Goal: Task Accomplishment & Management: Use online tool/utility

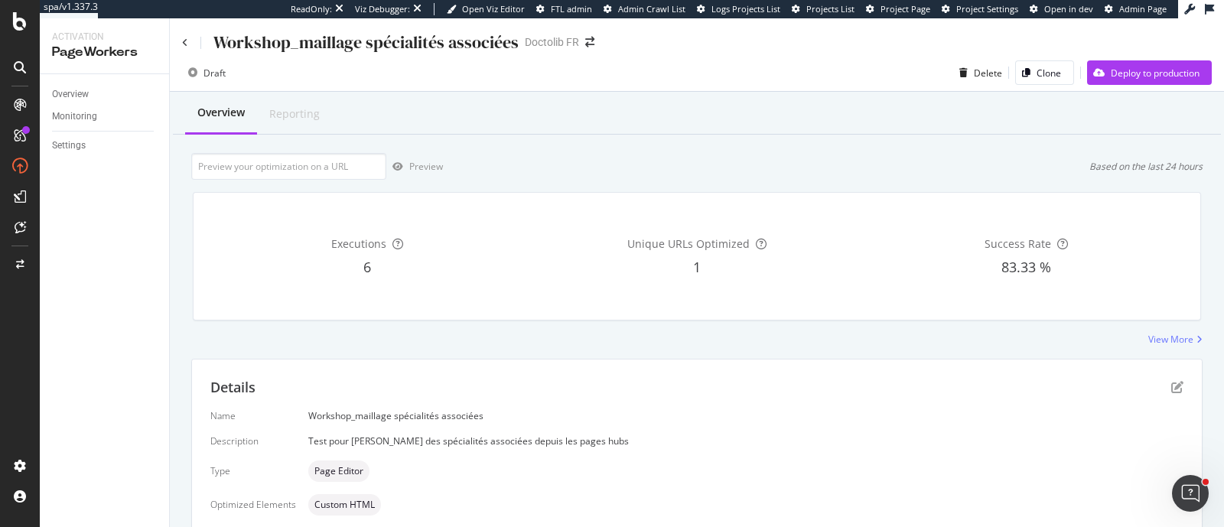
scroll to position [397, 0]
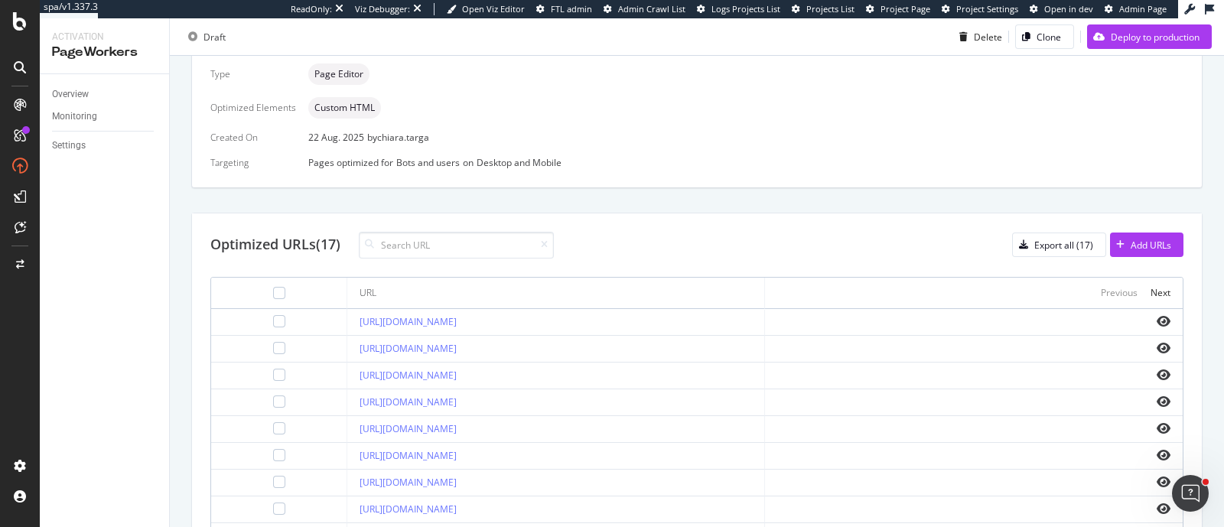
click at [12, 95] on div at bounding box center [20, 105] width 24 height 24
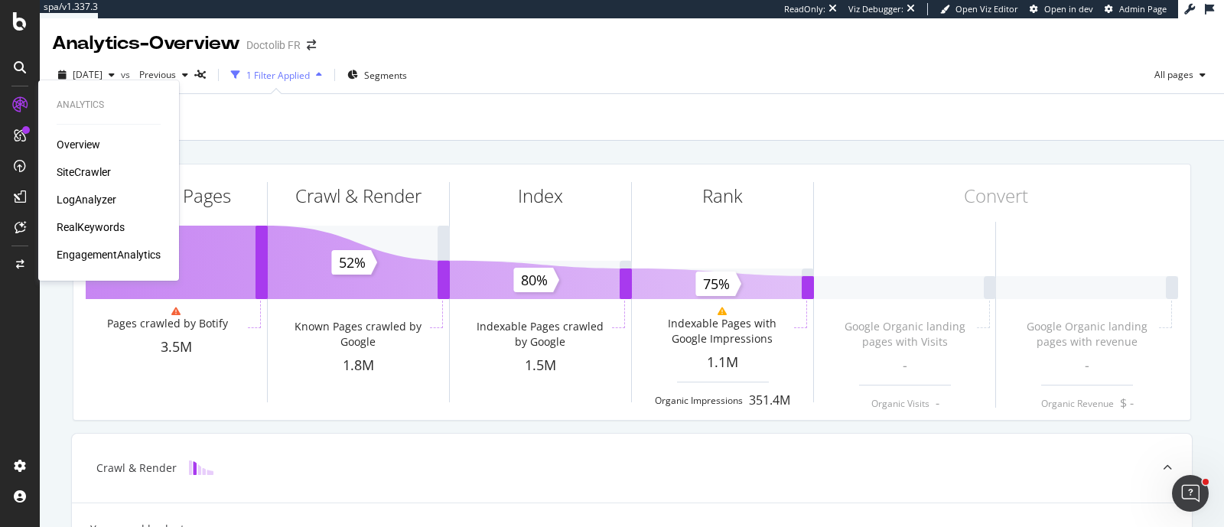
click at [78, 204] on div "LogAnalyzer" at bounding box center [87, 199] width 60 height 15
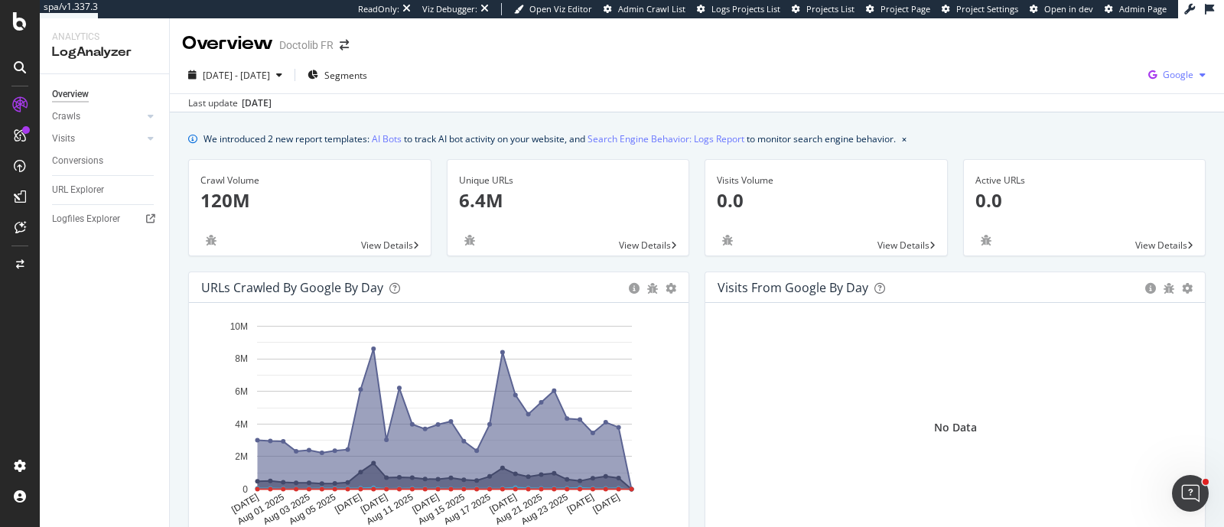
click at [1200, 73] on icon "button" at bounding box center [1203, 74] width 6 height 9
click at [1100, 96] on span "OpenAI" at bounding box center [1086, 90] width 57 height 14
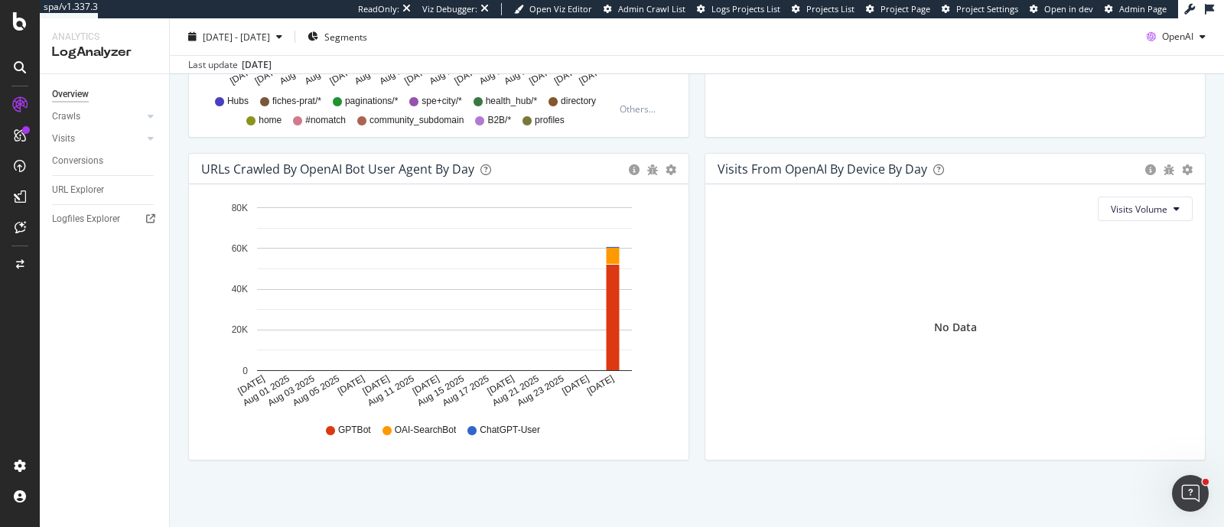
scroll to position [765, 0]
click at [1169, 43] on div "OpenAI" at bounding box center [1176, 36] width 71 height 23
click at [1155, 148] on span "Other AI Bots" at bounding box center [1173, 152] width 57 height 14
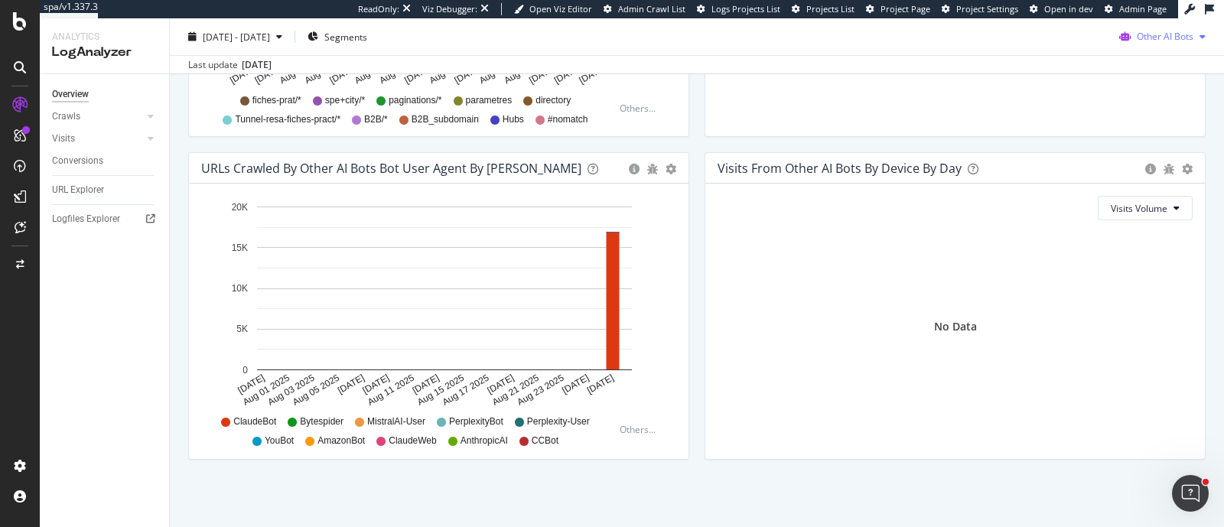
click at [1133, 23] on div "2025 Jul. 30th - Aug. 28th Segments Other AI Bots Last update Aug. 29, 2025" at bounding box center [697, 46] width 1054 height 56
click at [1137, 30] on span "Other AI Bots" at bounding box center [1165, 36] width 57 height 13
click at [1138, 126] on span "OpenAI" at bounding box center [1166, 124] width 60 height 14
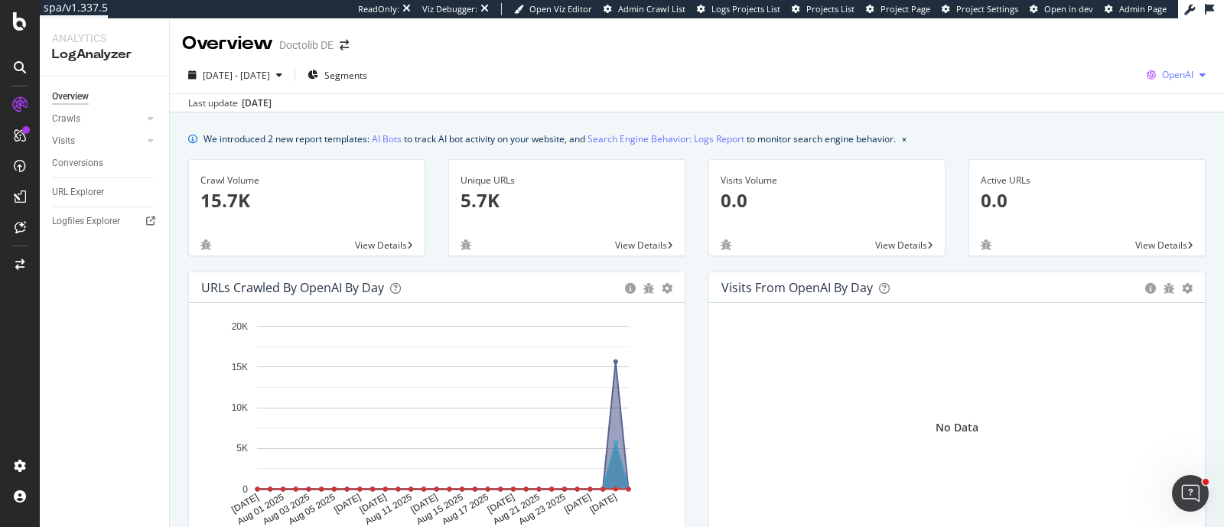
click at [1163, 86] on div "OpenAI" at bounding box center [1176, 75] width 71 height 23
click at [1083, 109] on div "Other AI Bots" at bounding box center [1073, 117] width 106 height 22
click at [1138, 71] on span "Other AI Bots" at bounding box center [1165, 74] width 57 height 13
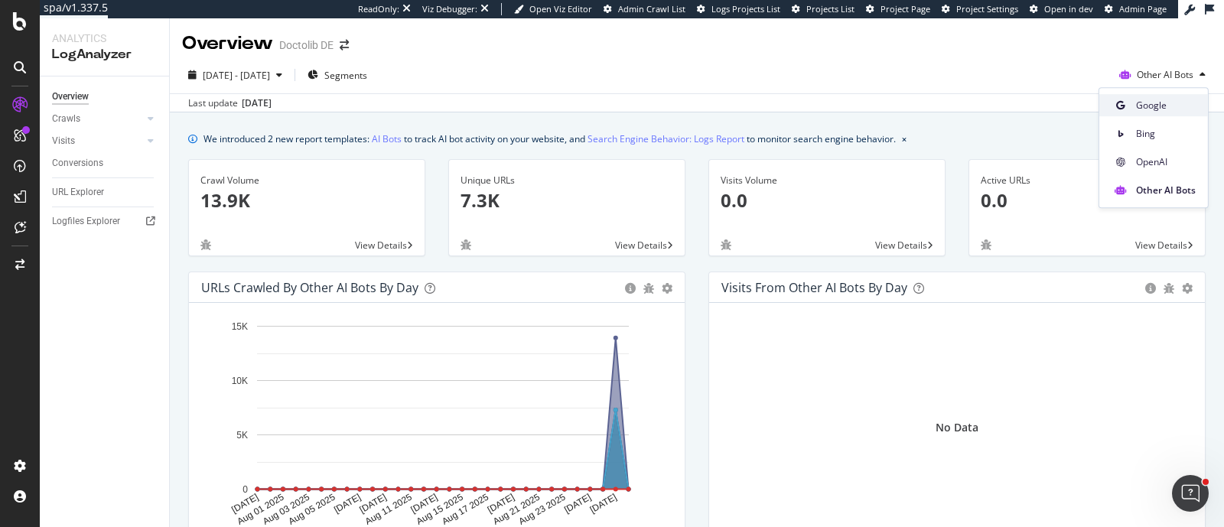
click at [1126, 97] on span at bounding box center [1121, 105] width 18 height 18
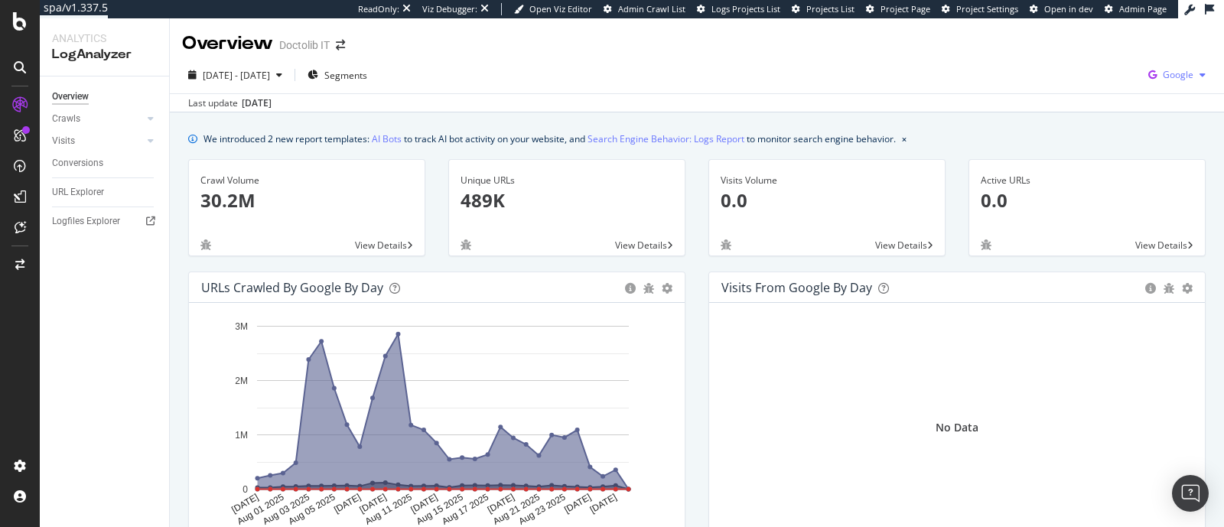
click at [1156, 85] on div "Google" at bounding box center [1177, 75] width 70 height 23
click at [1108, 91] on span "OpenAI" at bounding box center [1086, 90] width 57 height 14
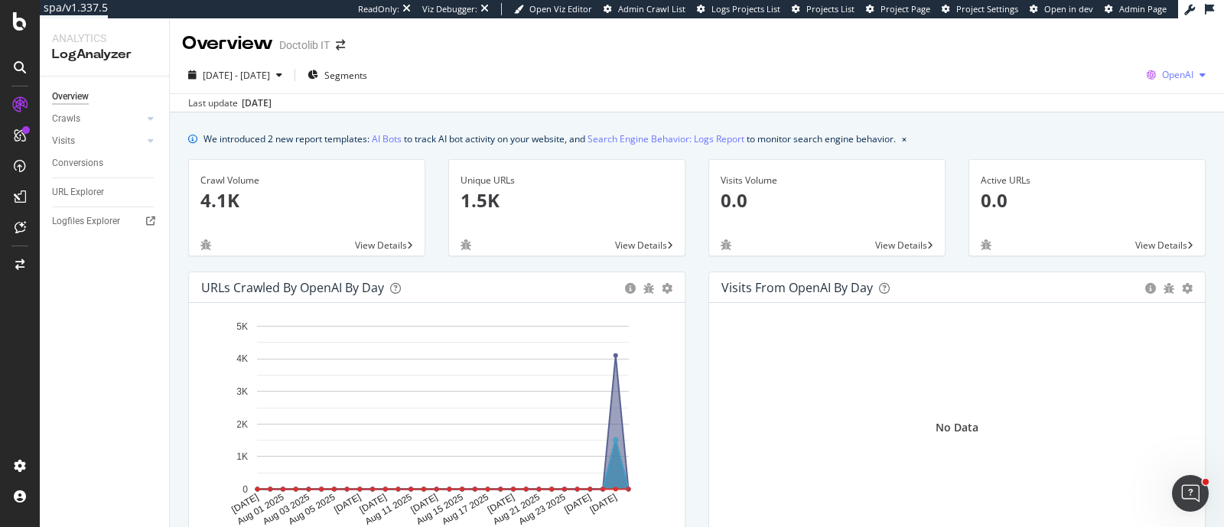
click at [1169, 83] on div "OpenAI" at bounding box center [1176, 75] width 71 height 23
click at [1093, 116] on span "Other AI Bots" at bounding box center [1085, 118] width 57 height 14
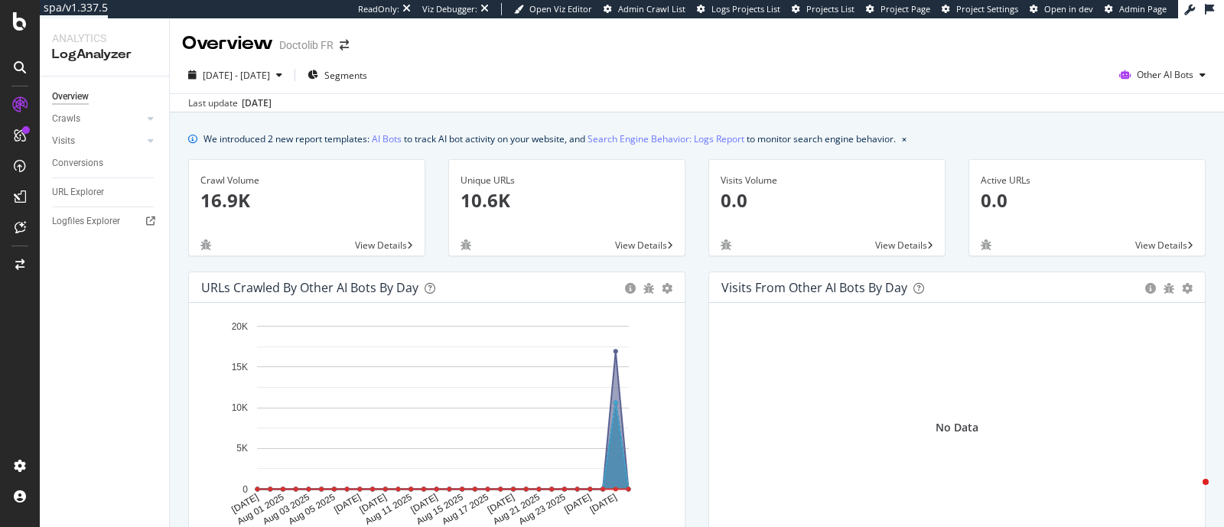
click at [1167, 75] on span "Other AI Bots" at bounding box center [1165, 74] width 57 height 13
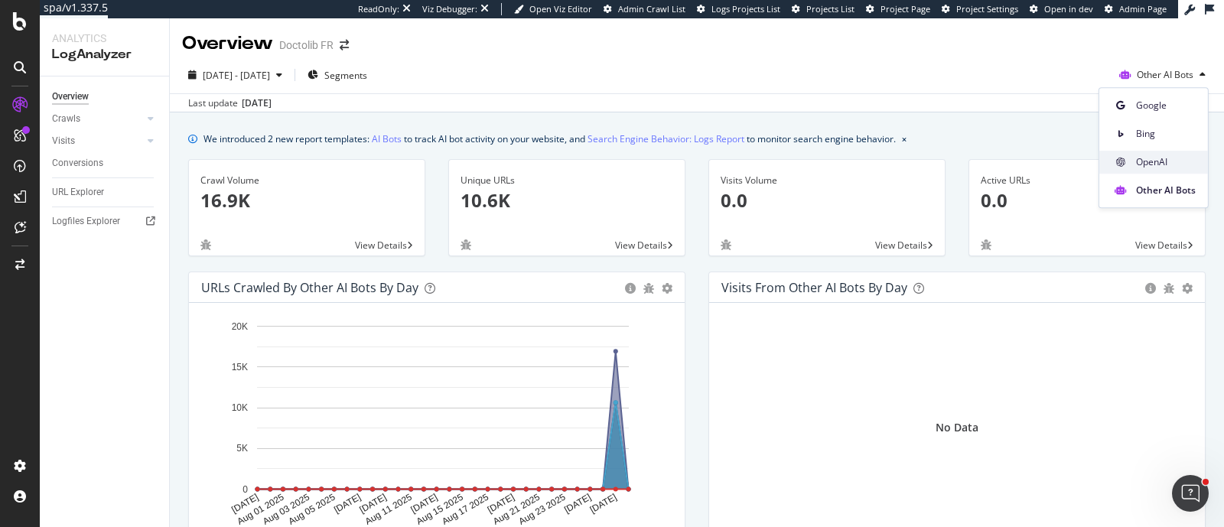
click at [1138, 151] on div "OpenAI" at bounding box center [1154, 162] width 109 height 22
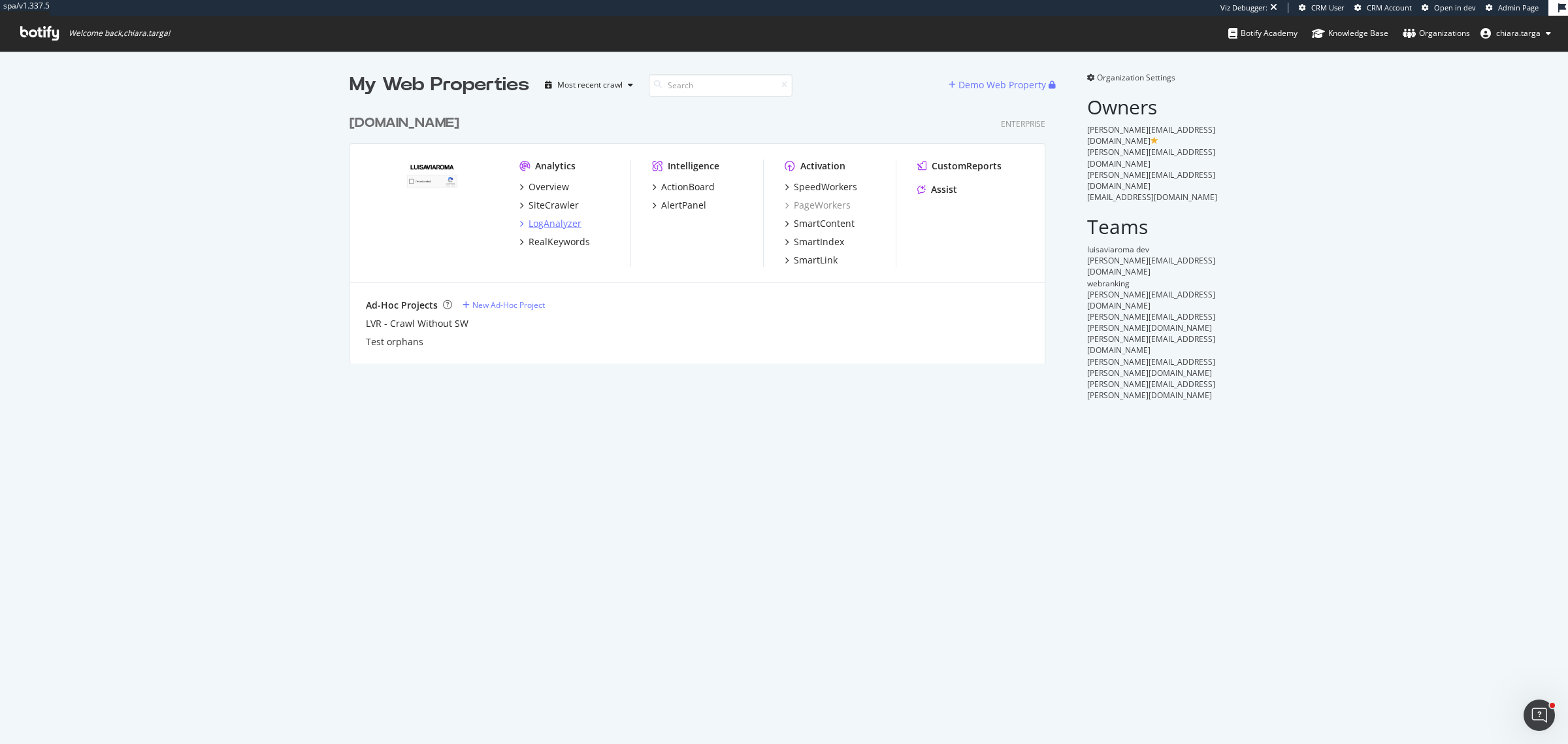
click at [530, 230] on div "LogAnalyzer" at bounding box center [555, 223] width 53 height 13
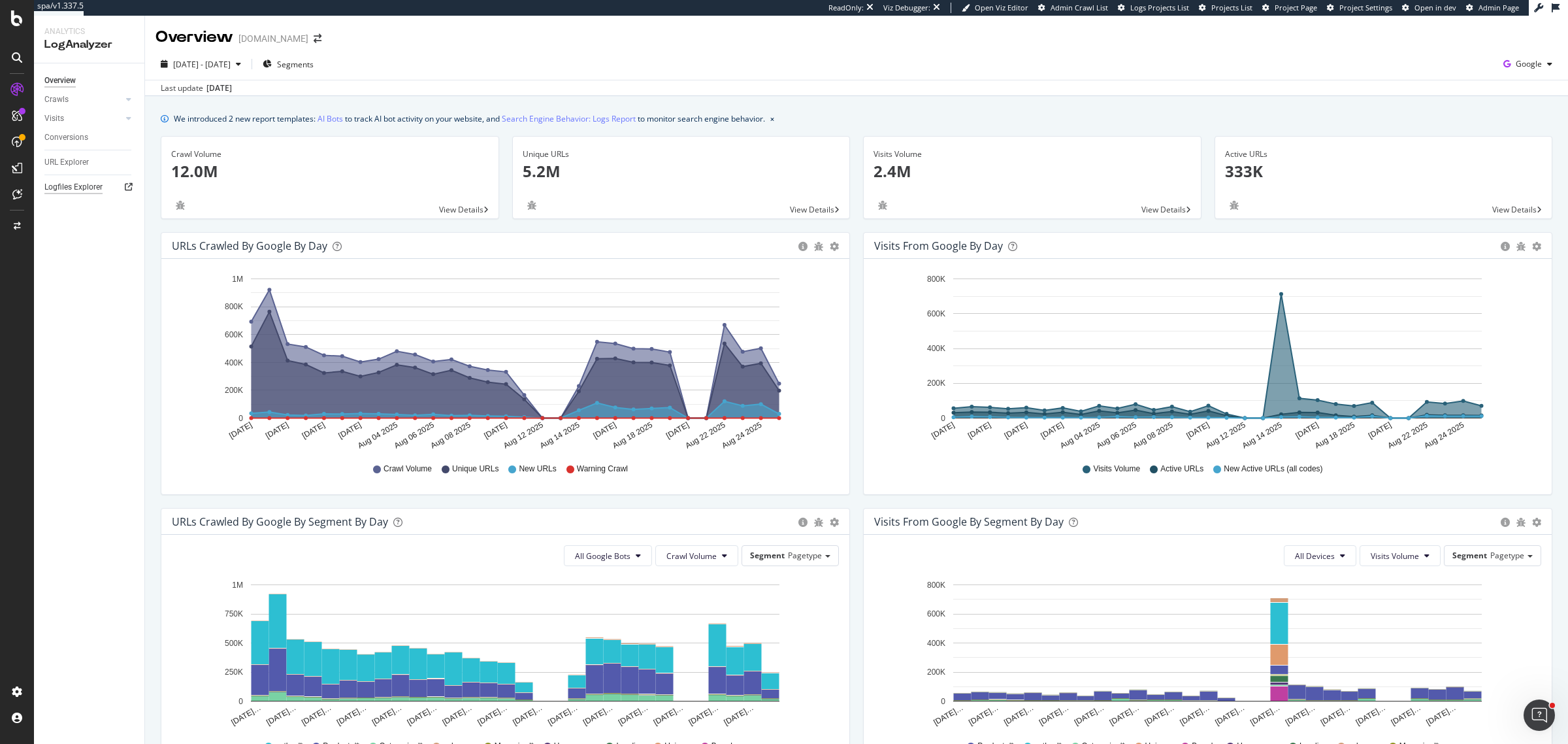
click at [91, 185] on div "Logfiles Explorer" at bounding box center [73, 187] width 58 height 14
